Goal: Find specific page/section: Find specific page/section

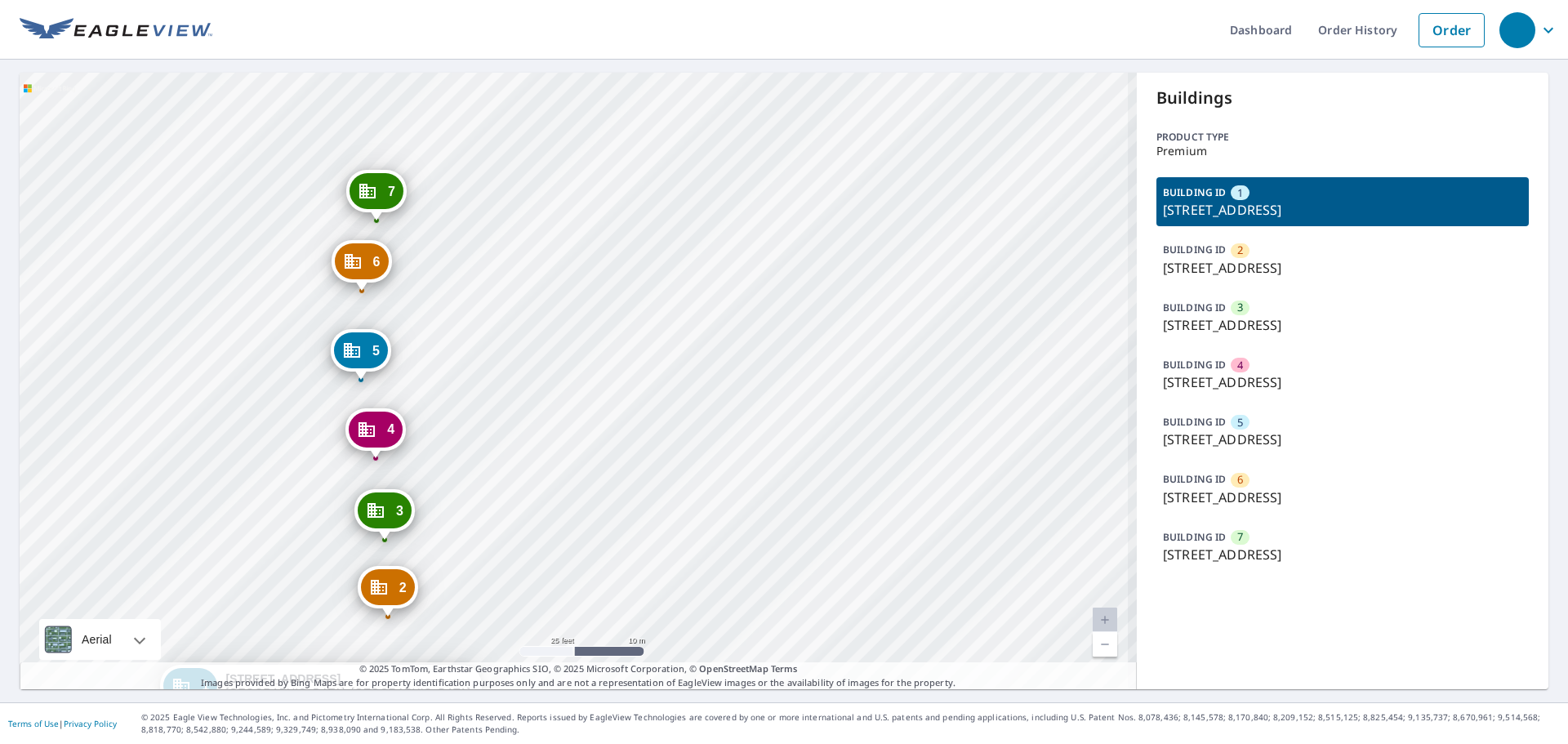
drag, startPoint x: 608, startPoint y: 388, endPoint x: 754, endPoint y: 390, distance: 146.0
click at [789, 397] on div "2 [STREET_ADDRESS] [GEOGRAPHIC_DATA][STREET_ADDRESS] [GEOGRAPHIC_DATA][STREET_A…" at bounding box center [578, 381] width 1118 height 617
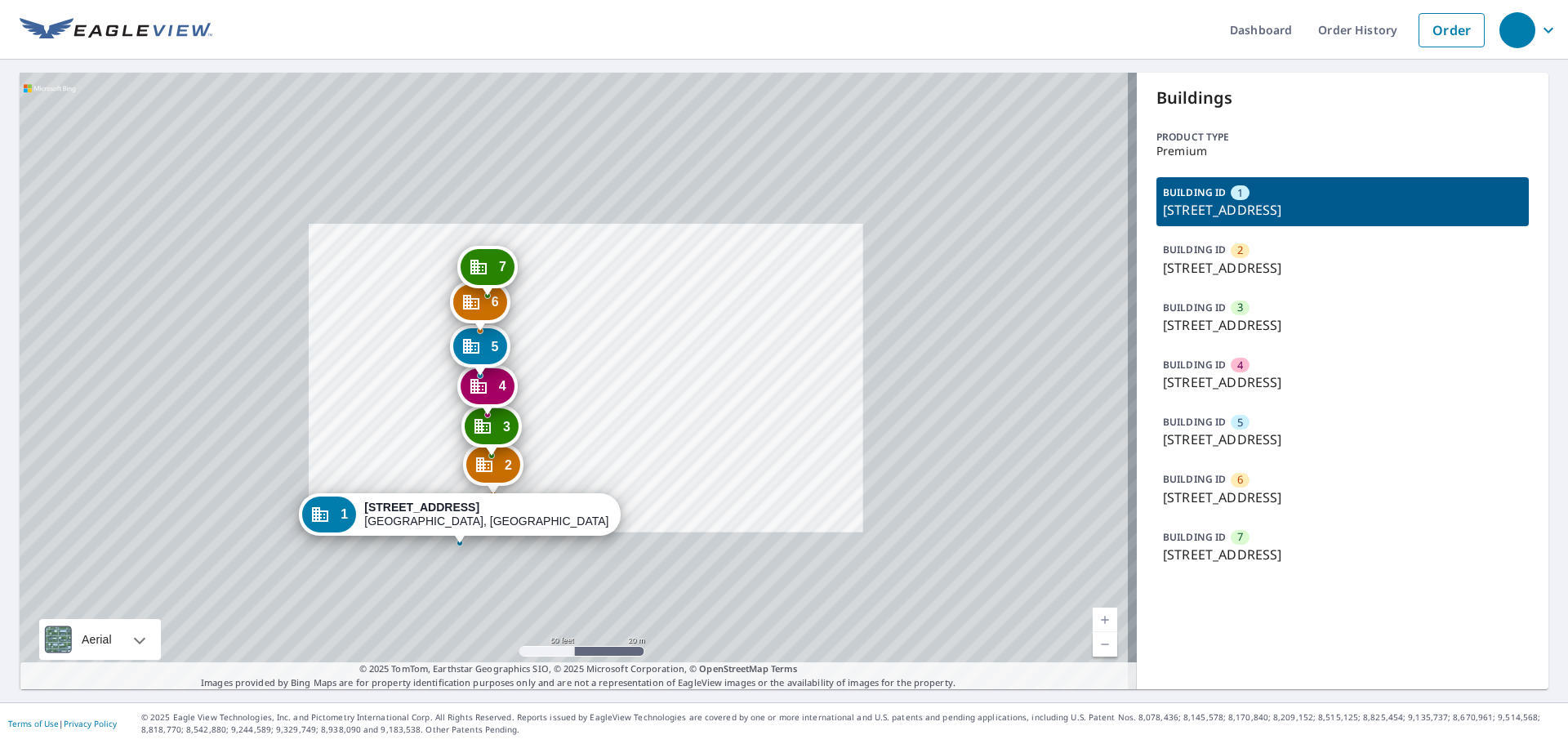
drag, startPoint x: 595, startPoint y: 376, endPoint x: 637, endPoint y: 369, distance: 42.6
click at [637, 369] on div "2 [STREET_ADDRESS] [GEOGRAPHIC_DATA][STREET_ADDRESS] [GEOGRAPHIC_DATA][STREET_A…" at bounding box center [578, 381] width 1118 height 617
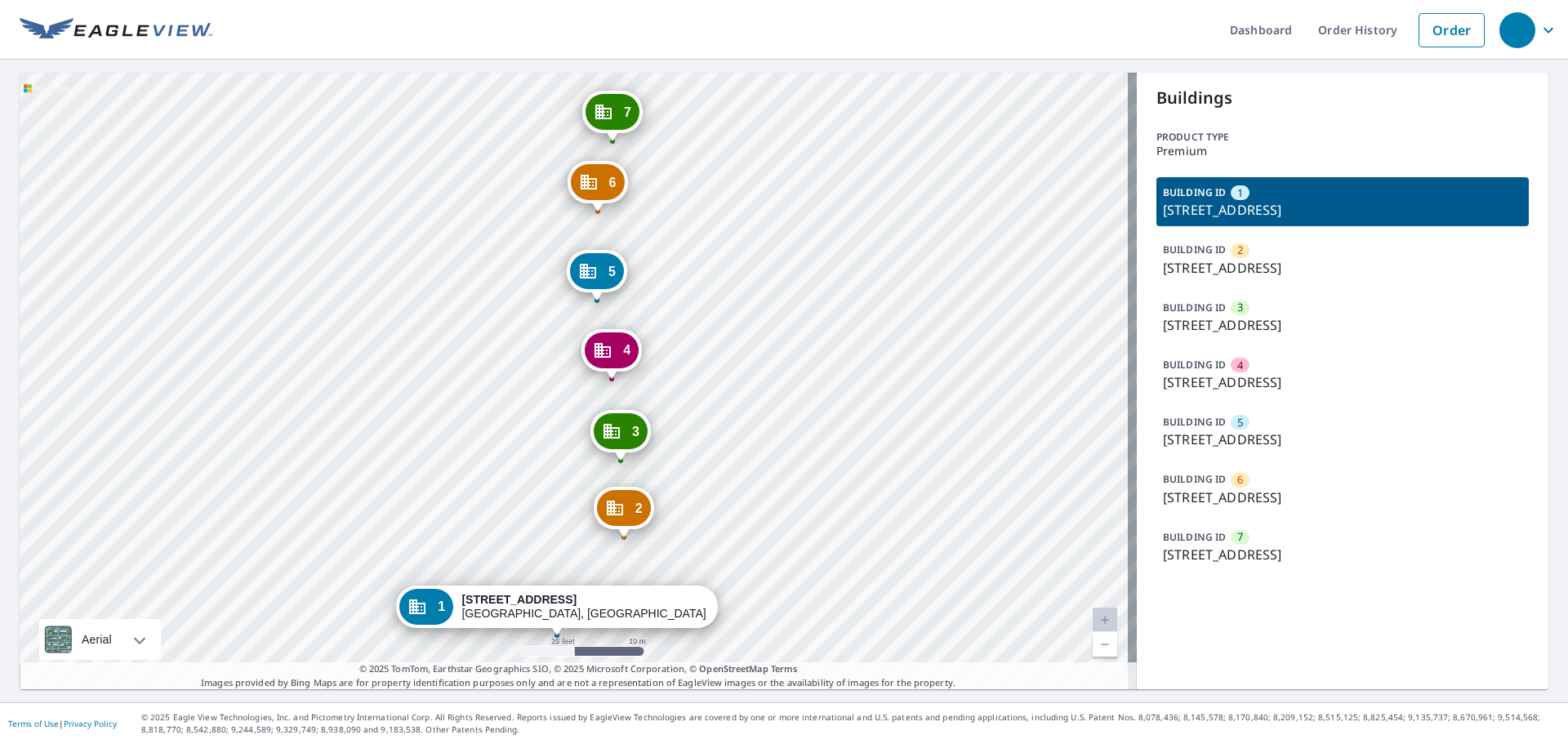
drag, startPoint x: 713, startPoint y: 339, endPoint x: 743, endPoint y: 313, distance: 39.7
click at [743, 313] on div "2 [STREET_ADDRESS] [GEOGRAPHIC_DATA][STREET_ADDRESS] [GEOGRAPHIC_DATA][STREET_A…" at bounding box center [578, 381] width 1118 height 617
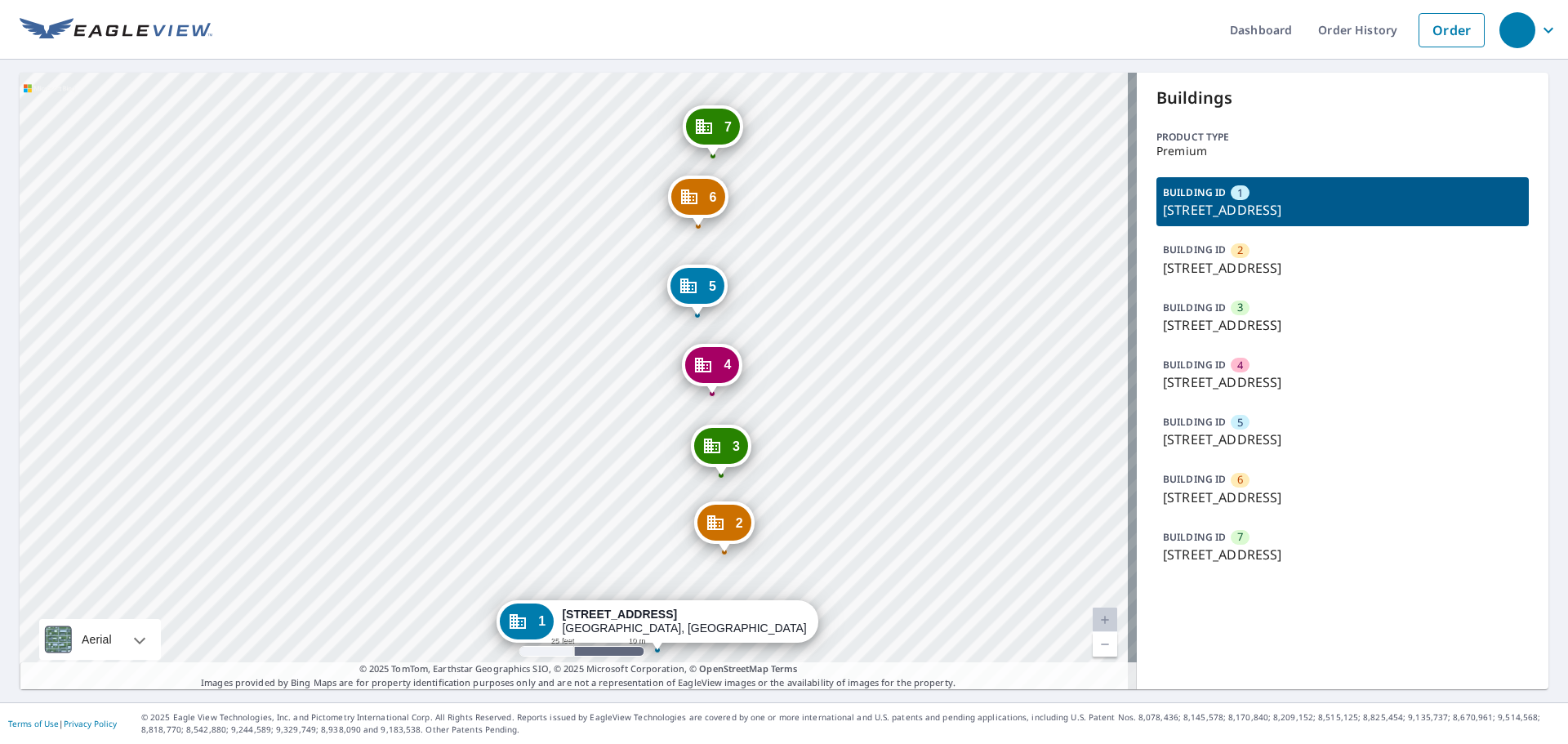
drag, startPoint x: 798, startPoint y: 403, endPoint x: 821, endPoint y: 403, distance: 23.0
click at [821, 403] on div "2 [STREET_ADDRESS] [GEOGRAPHIC_DATA][STREET_ADDRESS] [GEOGRAPHIC_DATA][STREET_A…" at bounding box center [578, 381] width 1118 height 617
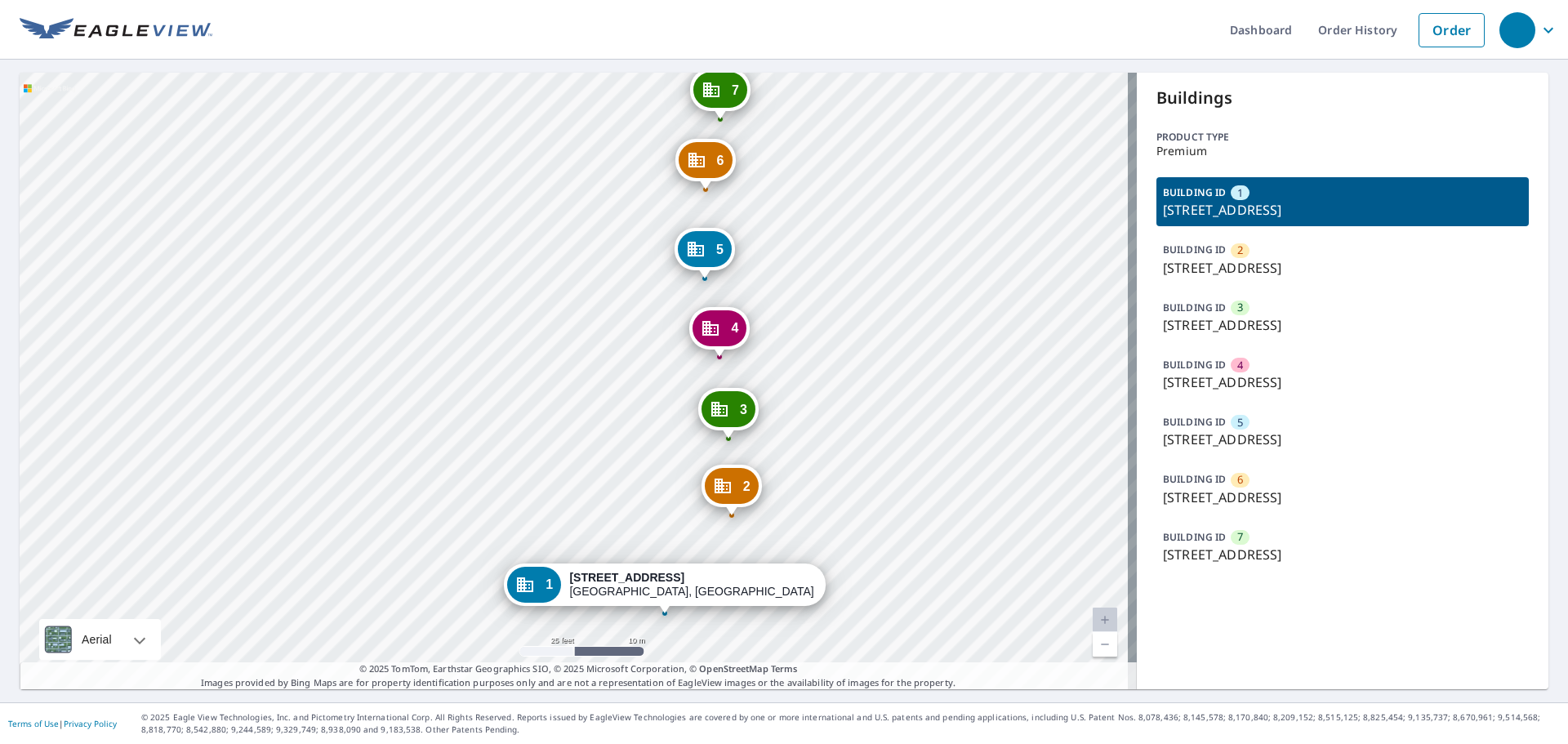
drag, startPoint x: 877, startPoint y: 420, endPoint x: 885, endPoint y: 383, distance: 37.9
click at [885, 383] on div "2 [STREET_ADDRESS] [GEOGRAPHIC_DATA][STREET_ADDRESS] [GEOGRAPHIC_DATA][STREET_A…" at bounding box center [578, 381] width 1118 height 617
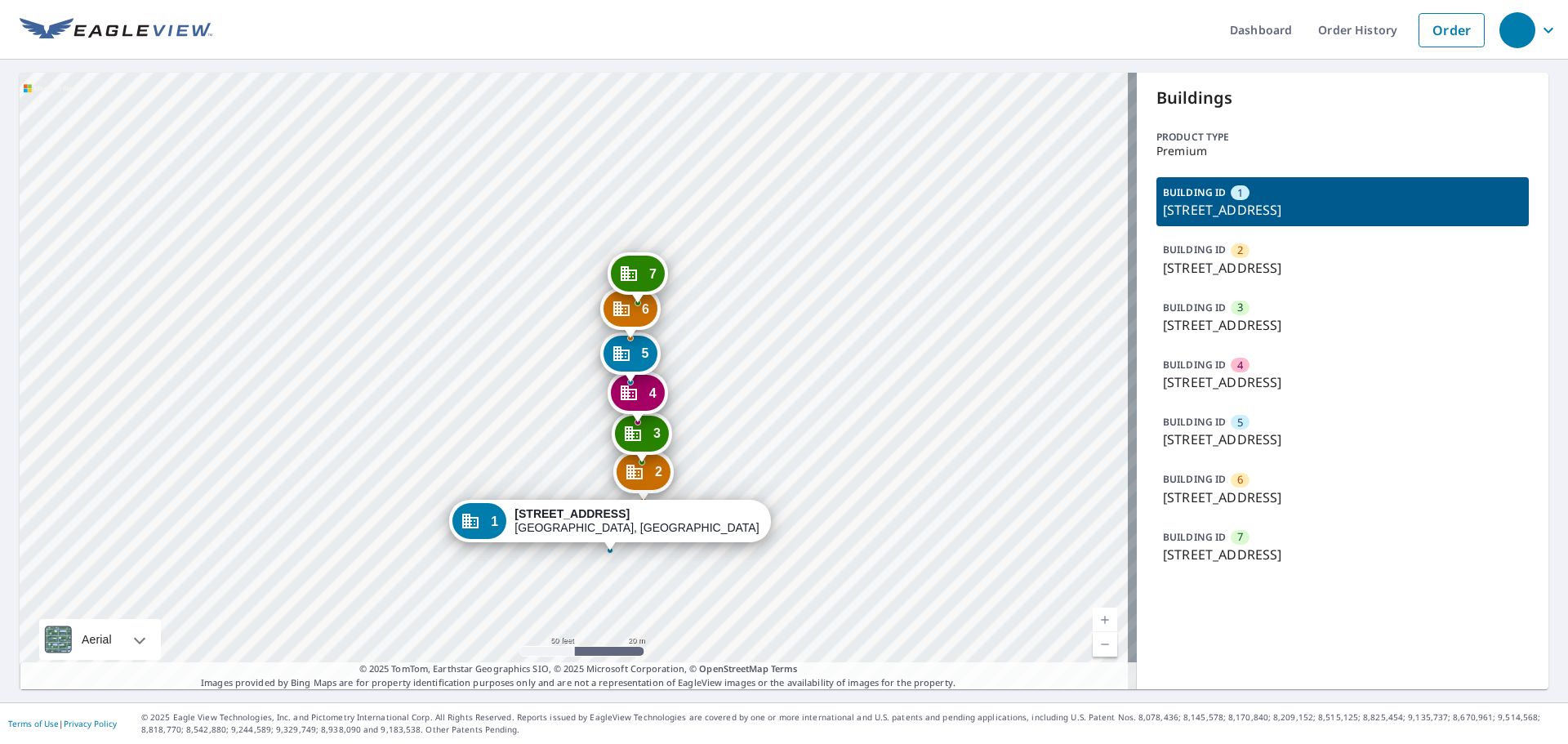
click at [928, 424] on div "2 [STREET_ADDRESS] [GEOGRAPHIC_DATA][STREET_ADDRESS] [GEOGRAPHIC_DATA][STREET_A…" at bounding box center [578, 381] width 1118 height 617
drag, startPoint x: 925, startPoint y: 405, endPoint x: 930, endPoint y: 418, distance: 13.9
click at [930, 418] on div "2 [STREET_ADDRESS] [GEOGRAPHIC_DATA][STREET_ADDRESS] [GEOGRAPHIC_DATA][STREET_A…" at bounding box center [578, 381] width 1118 height 617
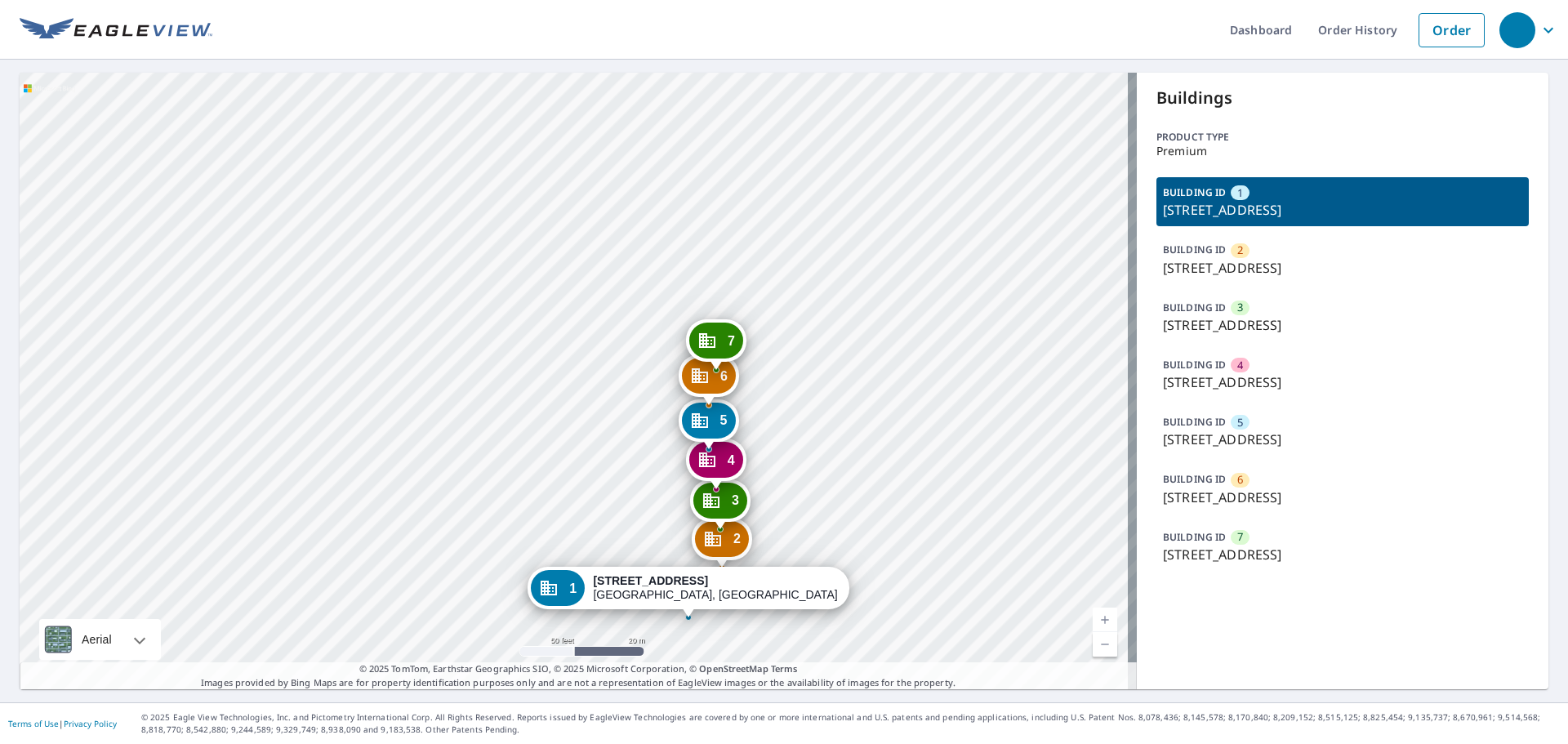
drag, startPoint x: 843, startPoint y: 414, endPoint x: 844, endPoint y: 400, distance: 14.0
click at [844, 411] on div "2 [STREET_ADDRESS] [GEOGRAPHIC_DATA][STREET_ADDRESS] [GEOGRAPHIC_DATA][STREET_A…" at bounding box center [578, 381] width 1118 height 617
